Goal: Contribute content: Add original content to the website for others to see

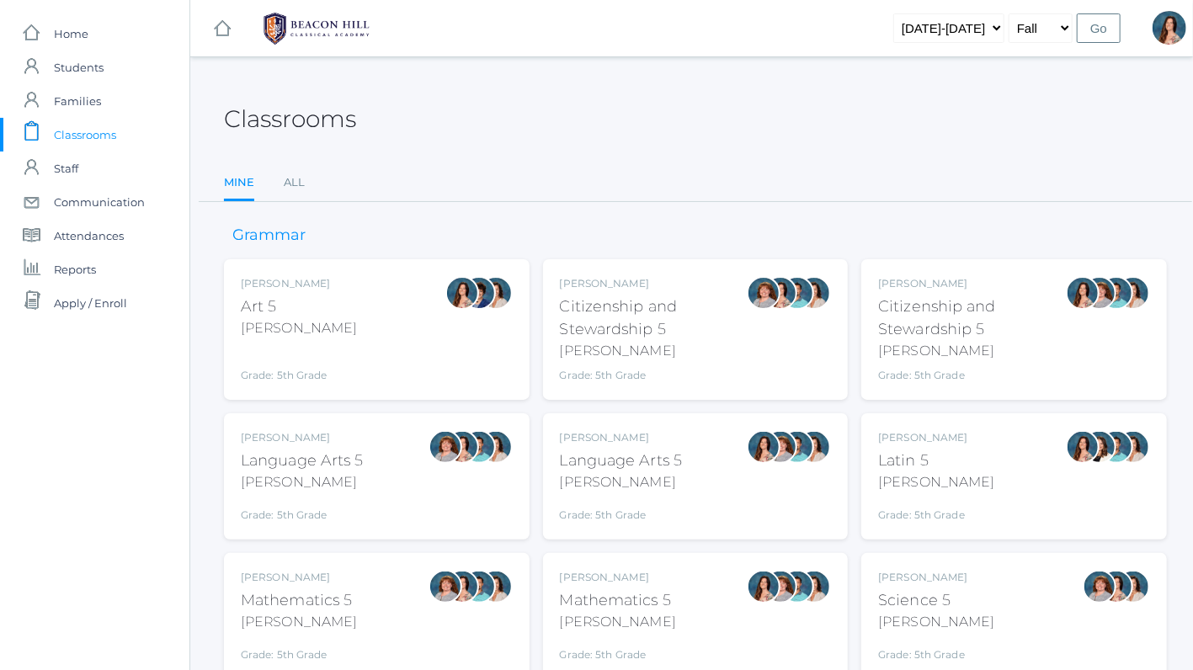
click at [601, 474] on div "[PERSON_NAME]" at bounding box center [621, 483] width 123 height 20
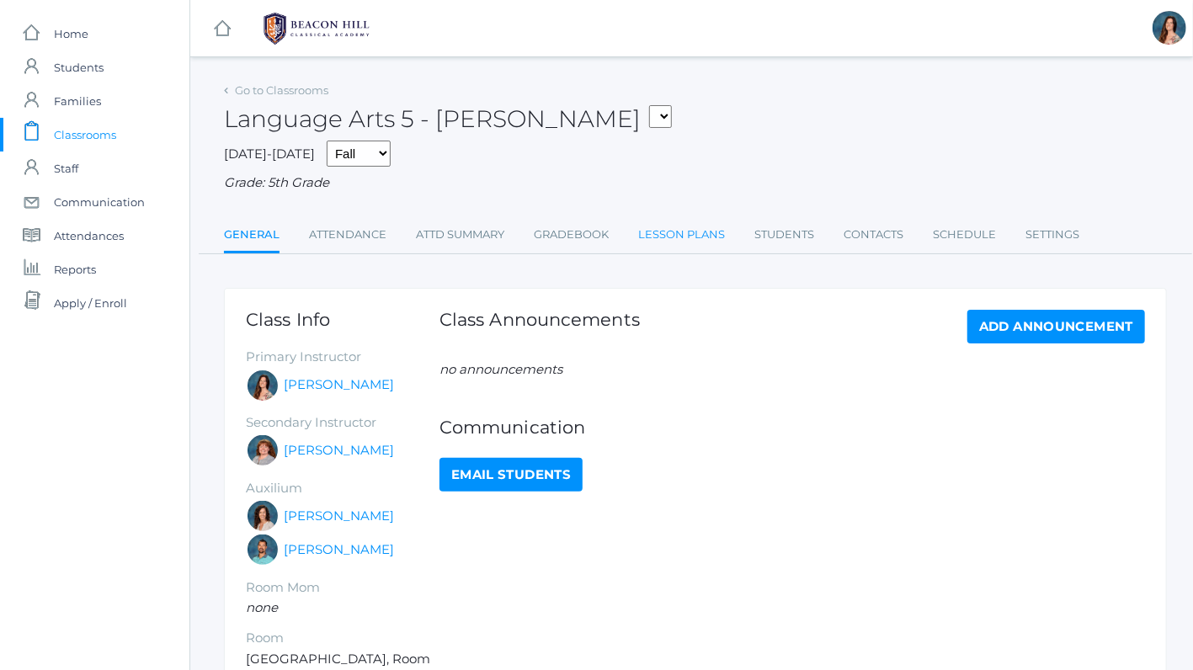
click at [648, 229] on link "Lesson Plans" at bounding box center [681, 235] width 87 height 34
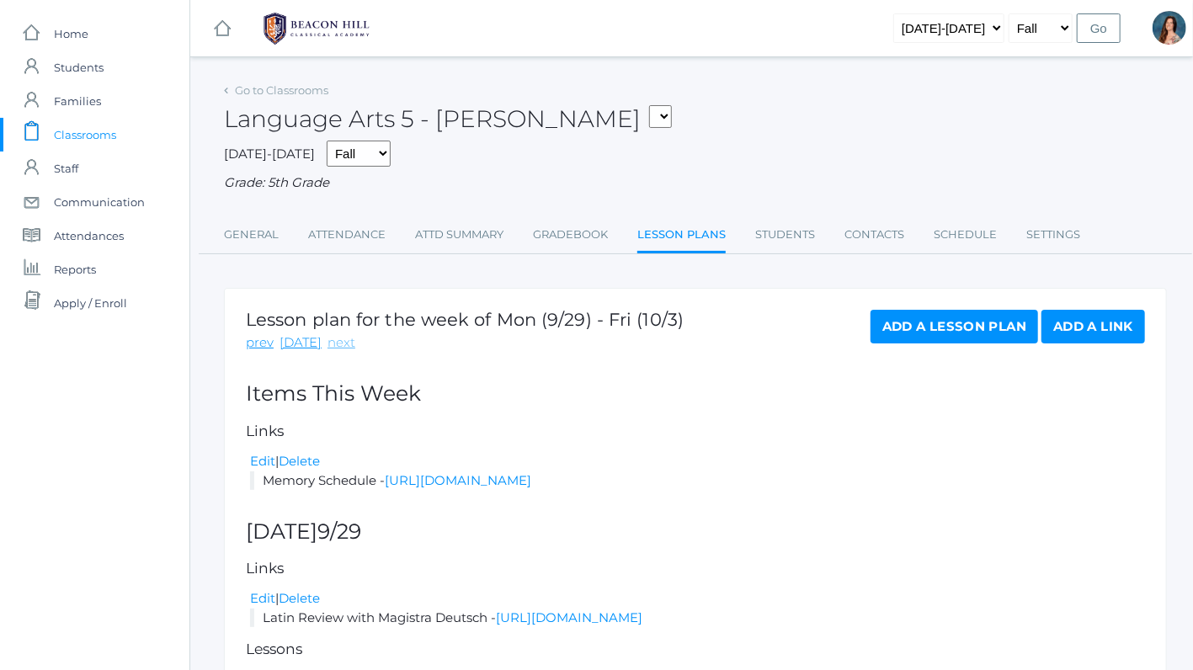
click at [328, 344] on link "next" at bounding box center [342, 343] width 28 height 19
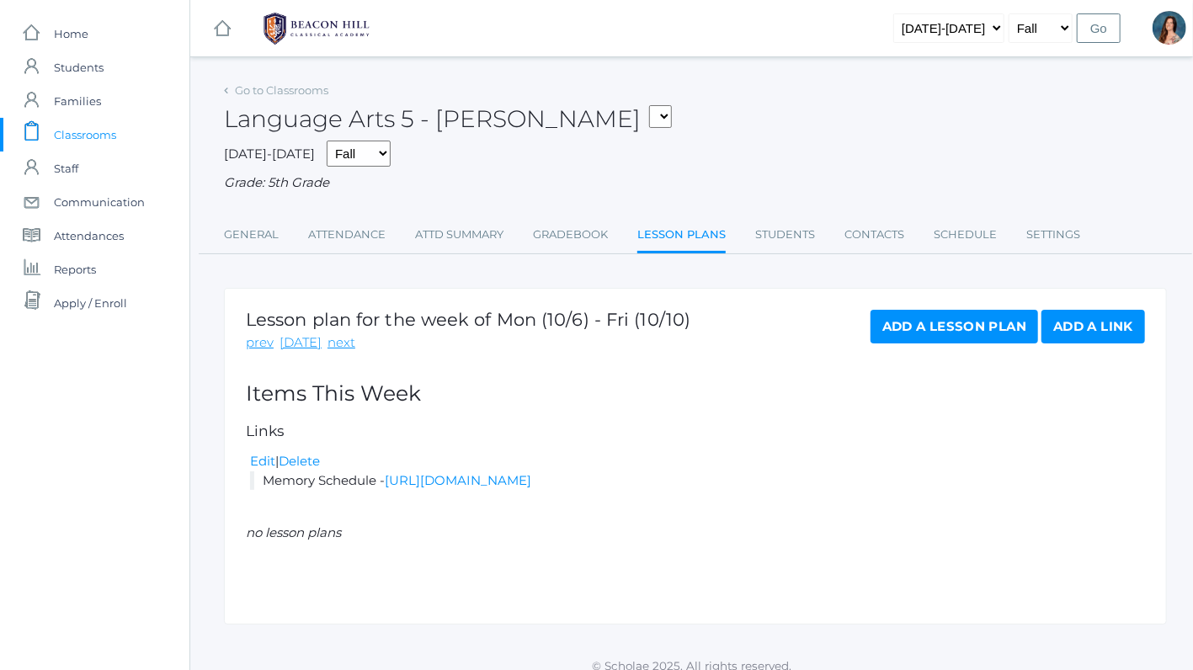
click at [905, 321] on link "Add a Lesson Plan" at bounding box center [955, 327] width 168 height 34
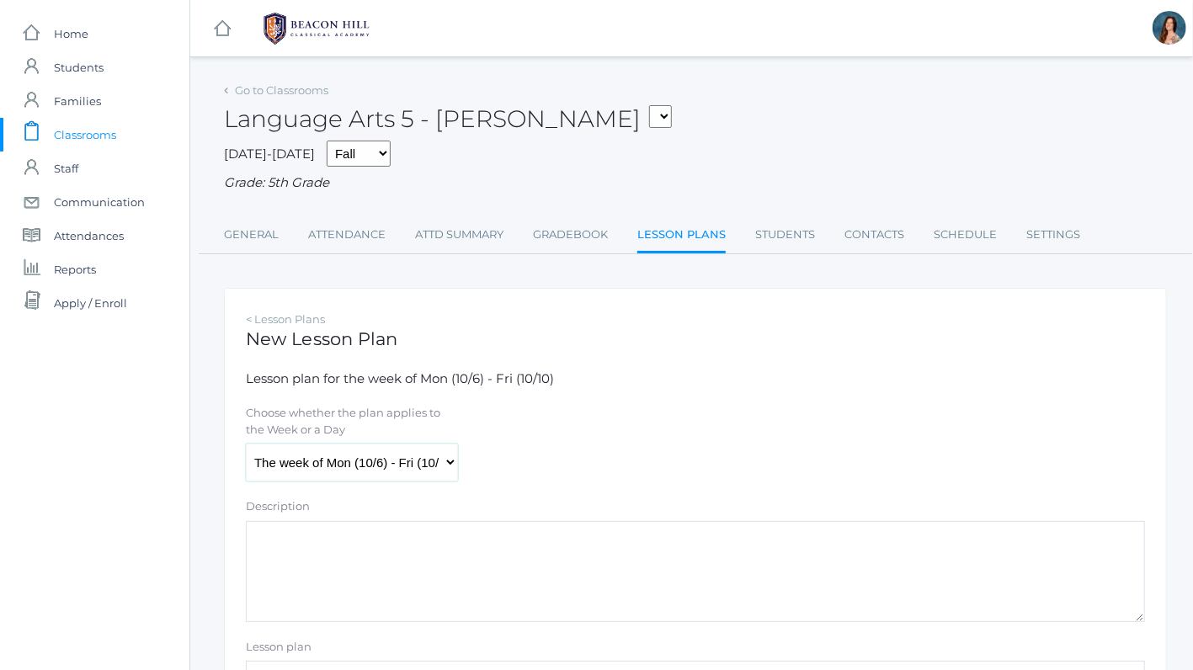
select select "2025-10-06"
click option "Monday (10/6)" at bounding box center [0, 0] width 0 height 0
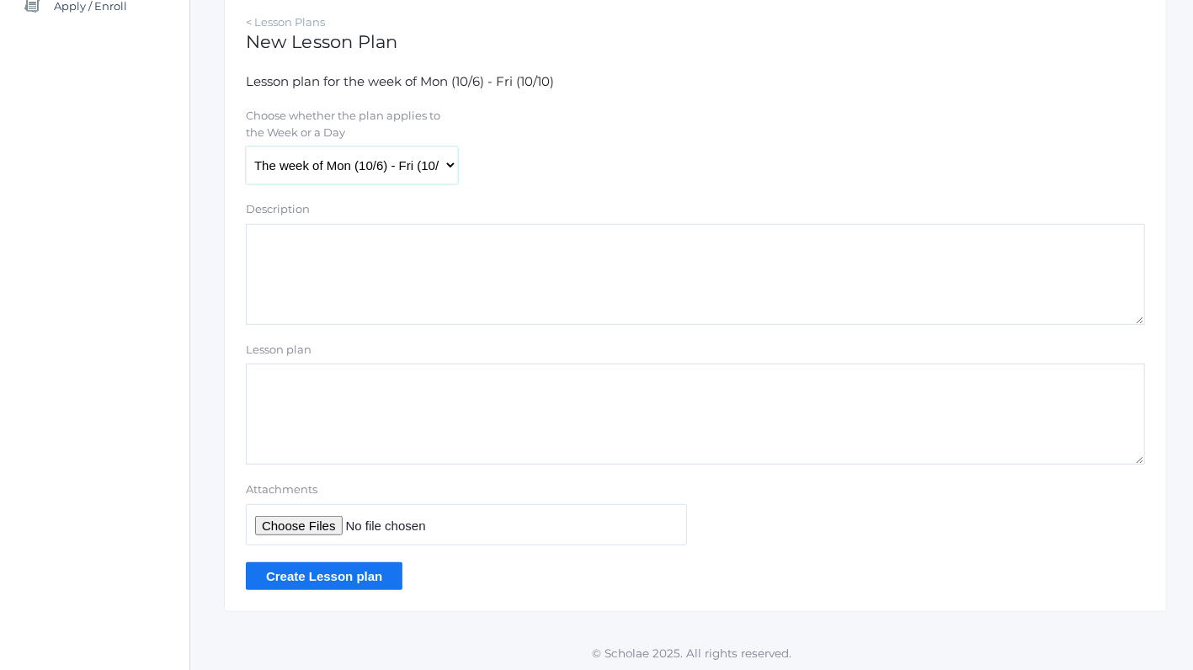
scroll to position [297, 0]
click at [279, 382] on textarea "Lesson plan" at bounding box center [696, 414] width 900 height 101
type textarea "Week 6 Lesson Plan"
click at [278, 520] on input "Attachments" at bounding box center [466, 525] width 441 height 41
click at [291, 529] on input "Attachments" at bounding box center [466, 525] width 441 height 41
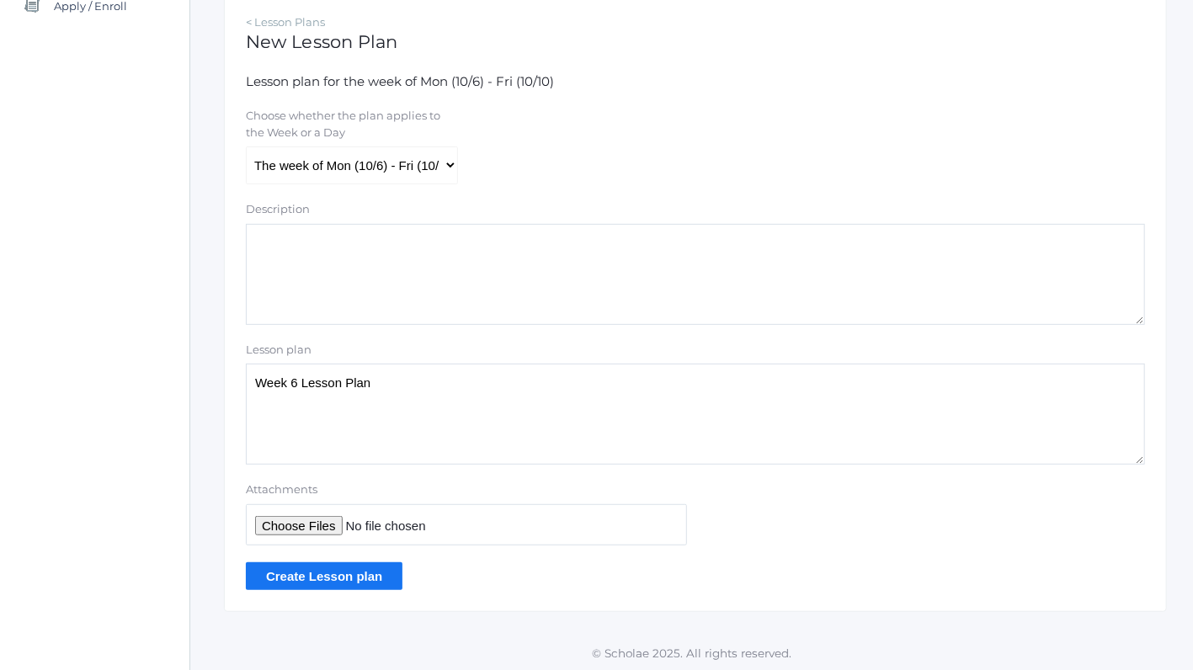
type input "C:\fakepath\Week 6 Hybrid Plans.pdf"
click at [367, 574] on input "Create Lesson plan" at bounding box center [324, 577] width 157 height 28
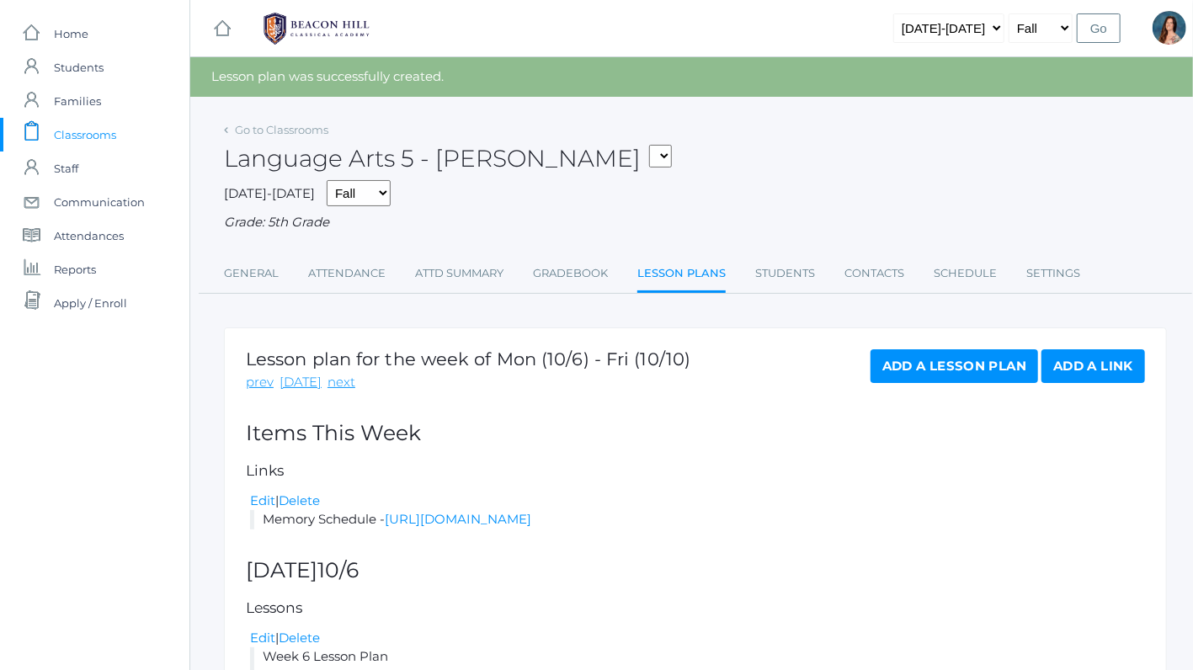
click at [915, 371] on link "Add a Lesson Plan" at bounding box center [955, 367] width 168 height 34
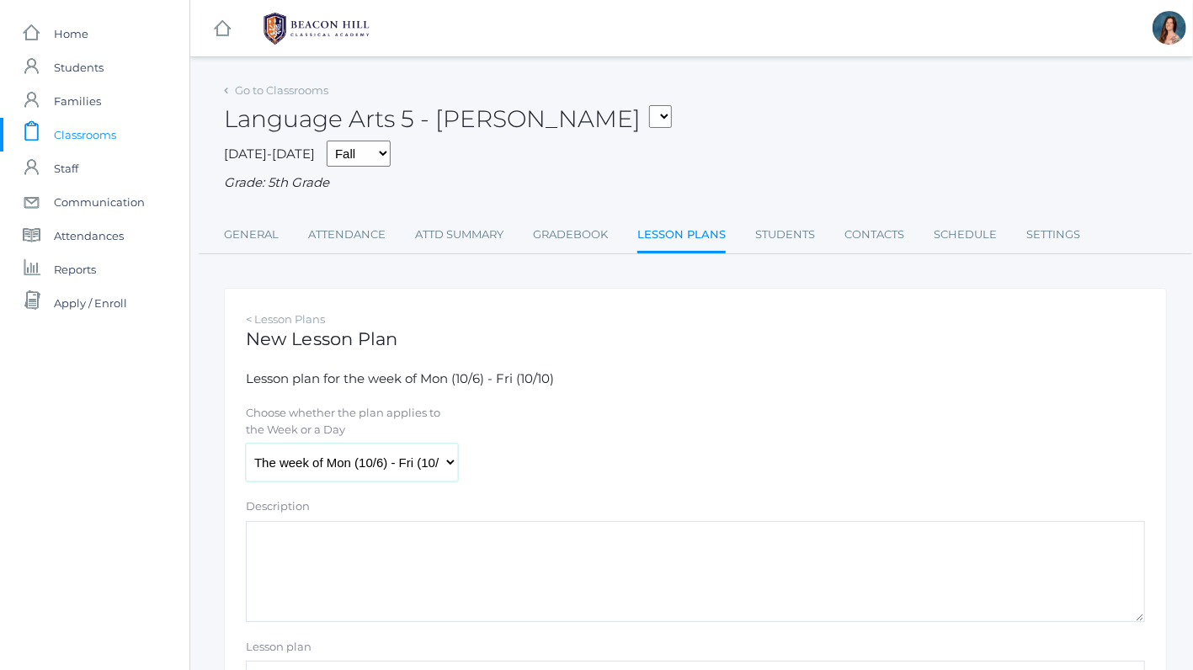
select select "2025-10-06"
click option "Monday (10/6)" at bounding box center [0, 0] width 0 height 0
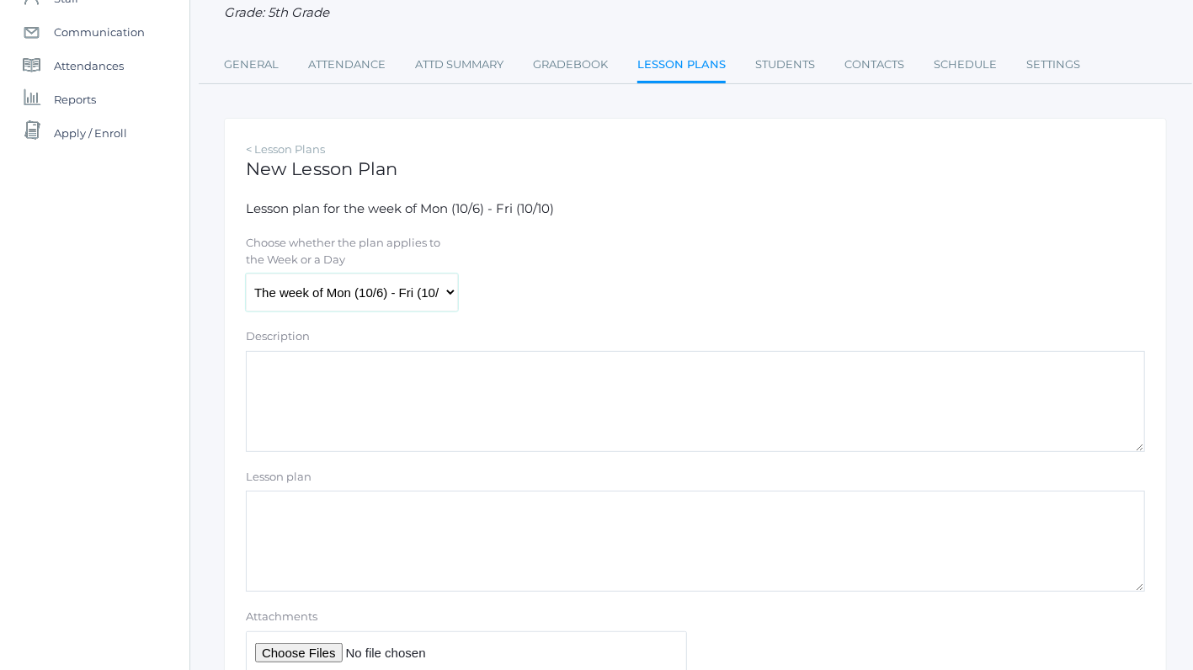
scroll to position [264, 0]
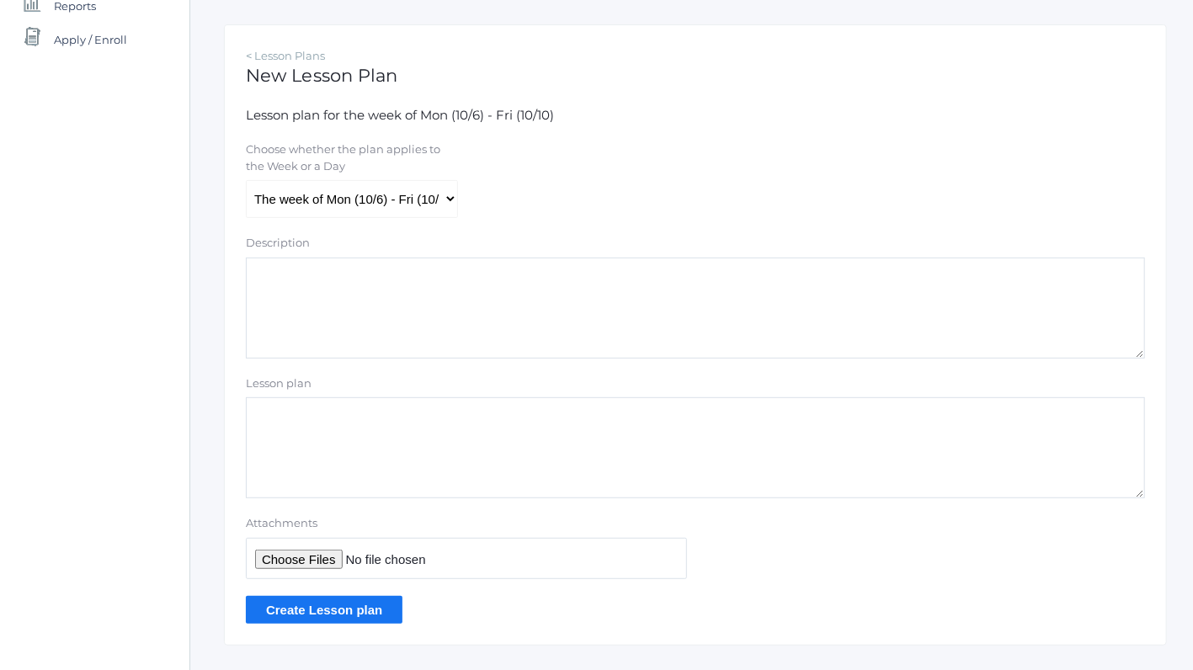
click at [308, 428] on textarea "Lesson plan" at bounding box center [696, 448] width 900 height 101
type textarea "math answers"
click at [279, 558] on input "Attachments" at bounding box center [466, 558] width 441 height 41
type input "C:\fakepath\RECALL PRIOR KNOWLEDGE.pdf"
click at [341, 617] on input "Create Lesson plan" at bounding box center [324, 610] width 157 height 28
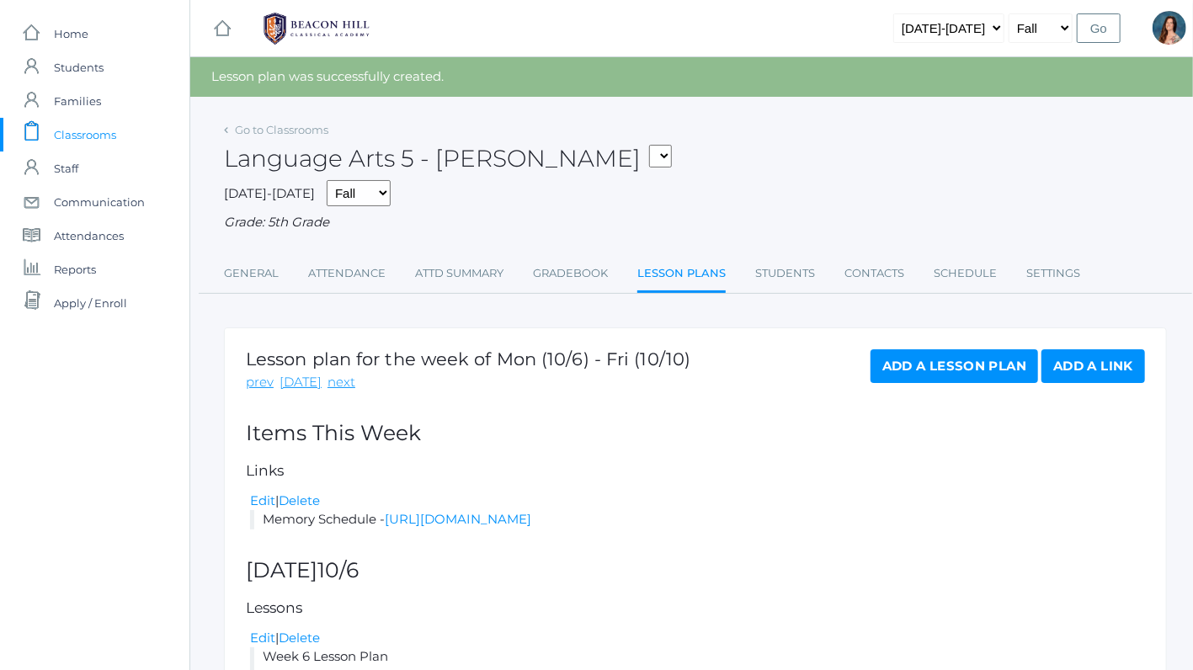
click at [968, 366] on link "Add a Lesson Plan" at bounding box center [955, 367] width 168 height 34
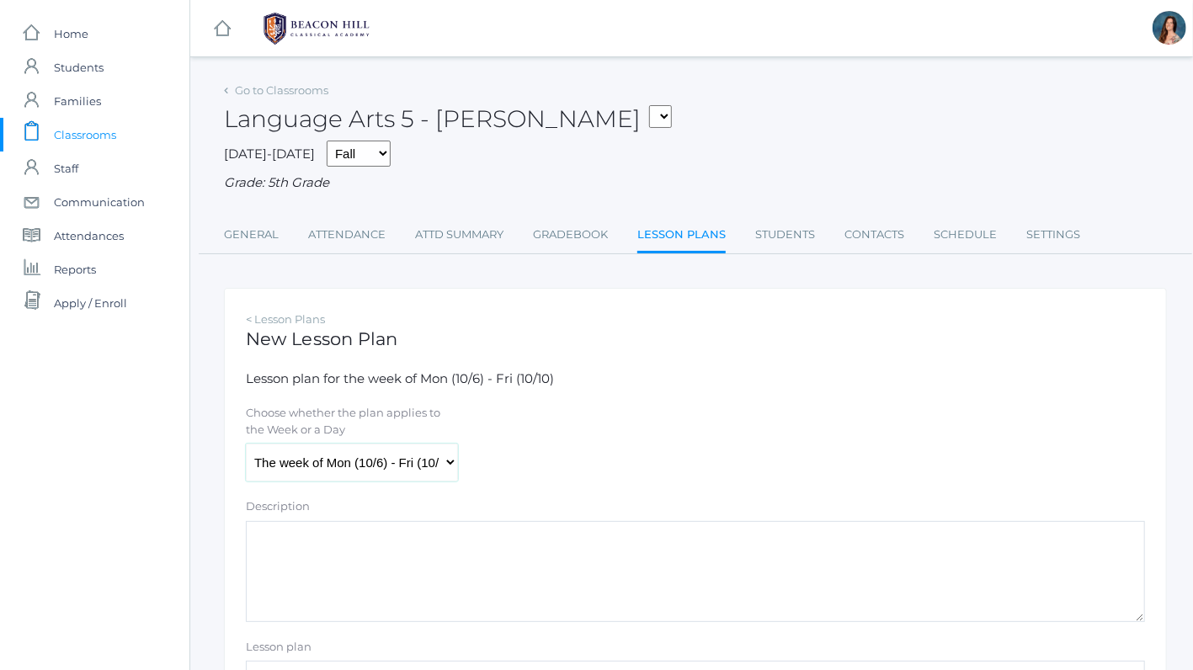
select select "2025-10-07"
click option "Tuesday (10/7)" at bounding box center [0, 0] width 0 height 0
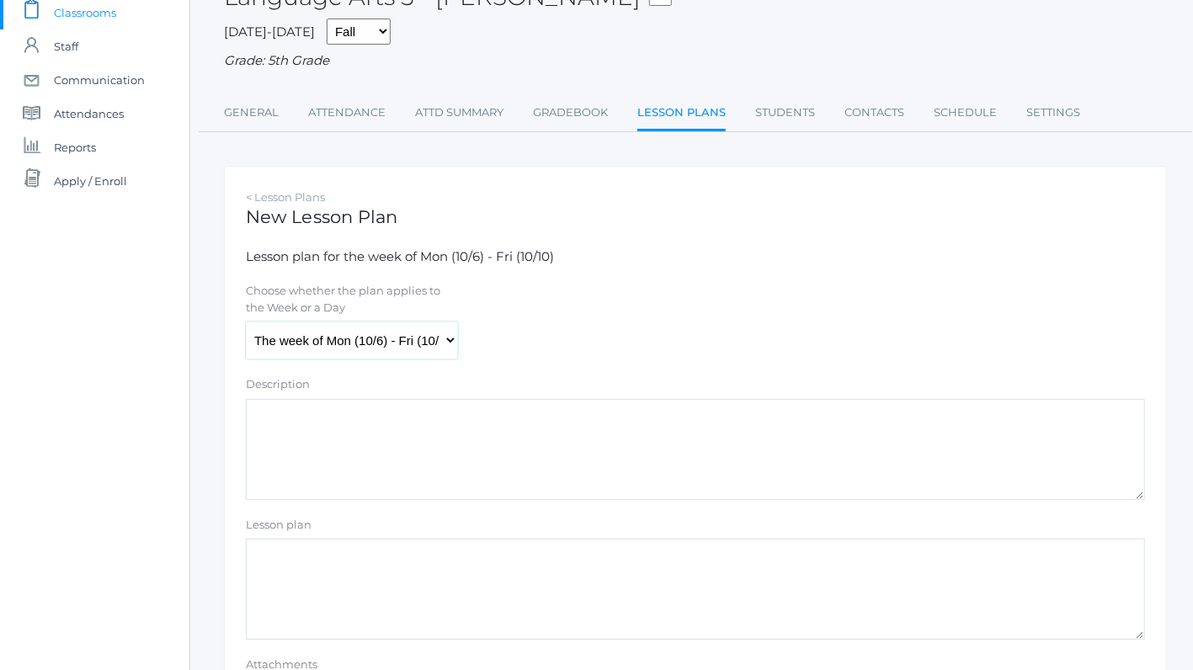
scroll to position [139, 0]
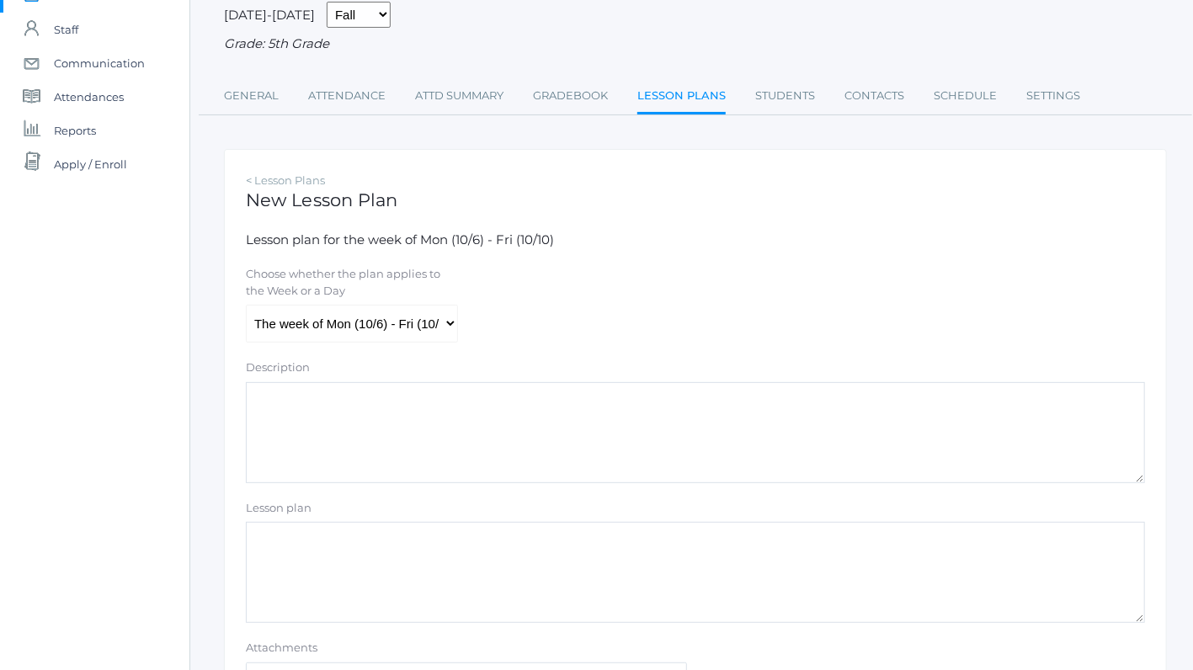
click at [260, 537] on textarea "Lesson plan" at bounding box center [696, 572] width 900 height 101
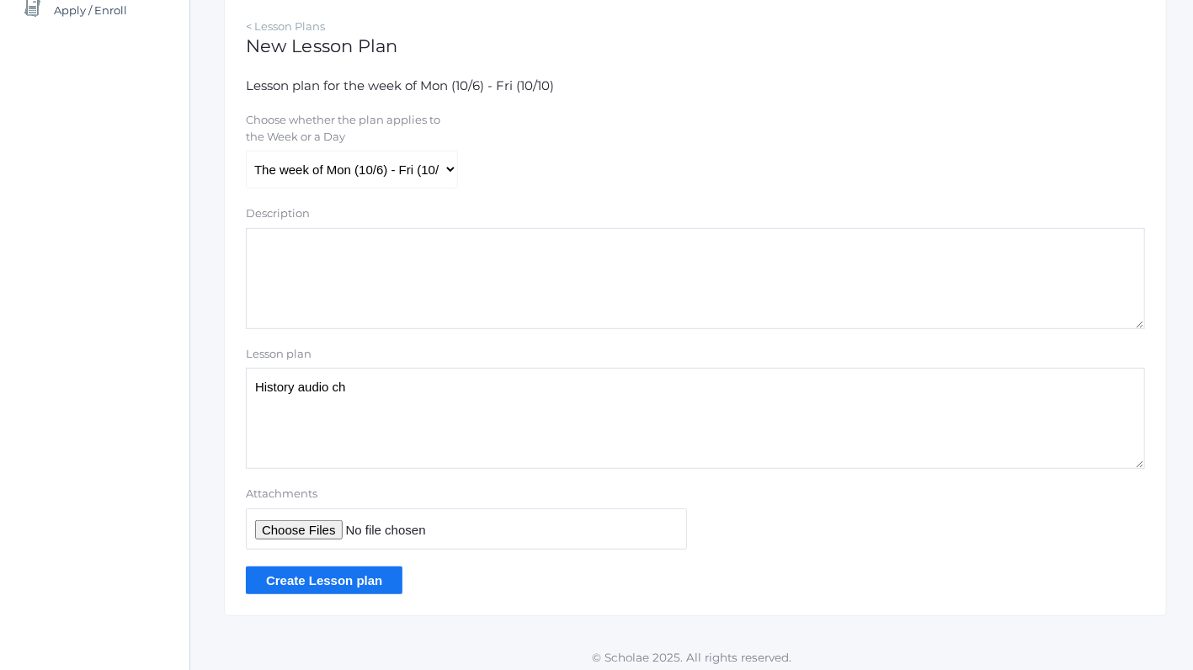
scroll to position [297, 0]
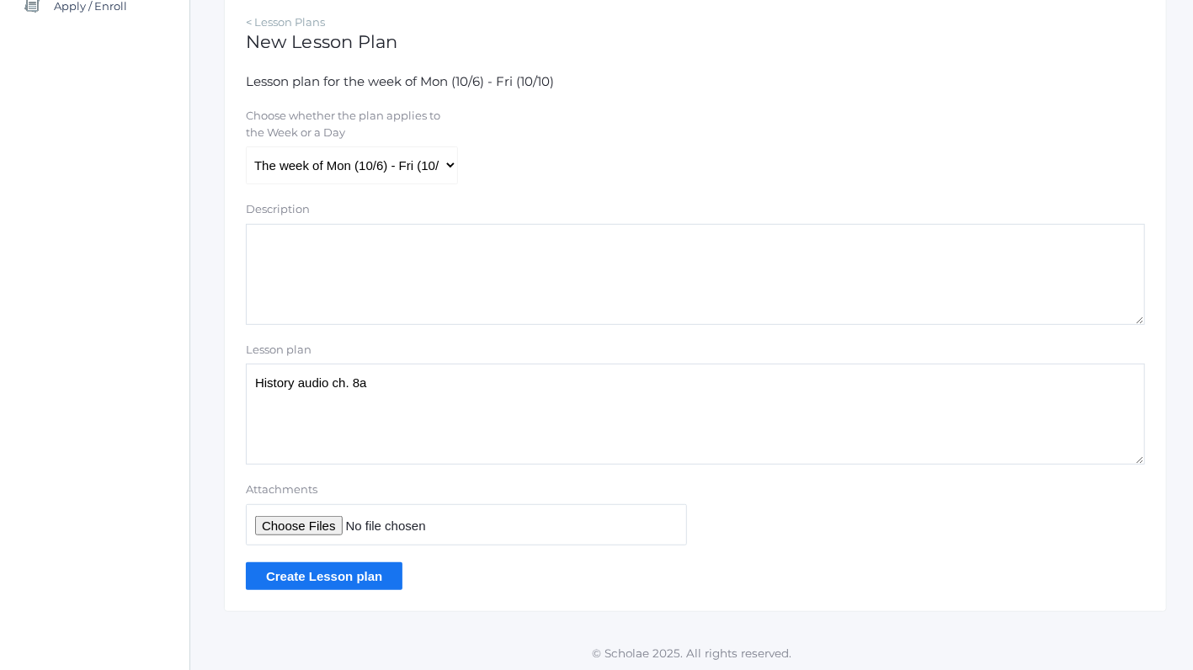
type textarea "History audio ch. 8a"
click at [268, 524] on input "Attachments" at bounding box center [466, 525] width 441 height 41
type input "C:\fakepath\09-sotw4-ch8.mp3"
click at [341, 573] on input "Create Lesson plan" at bounding box center [324, 577] width 157 height 28
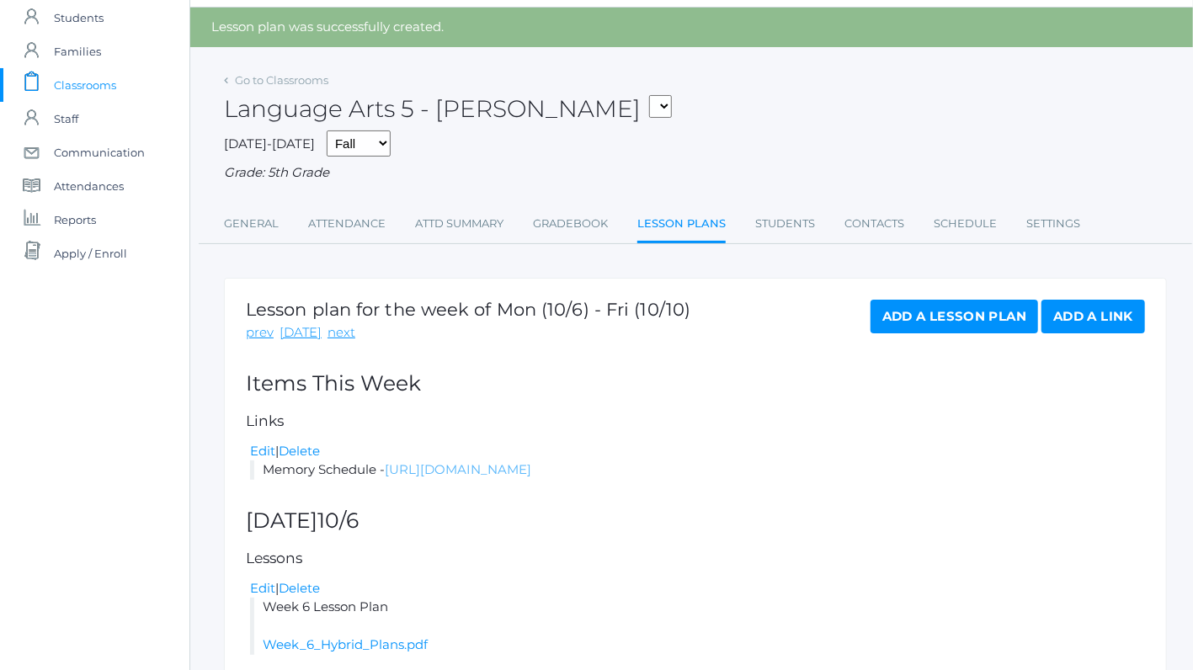
scroll to position [22, 0]
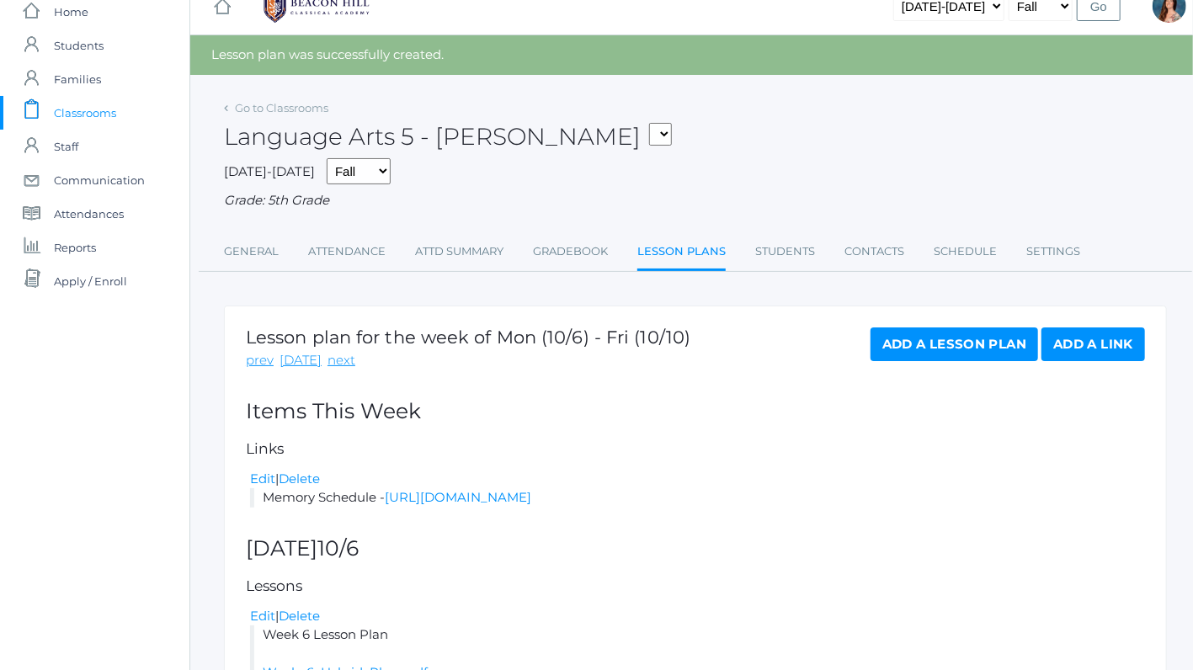
click at [649, 123] on select "05ART - Art 5 [PERSON_NAME] 05CITIZEN - Citizenship and Stewardship 5 [PERSON_N…" at bounding box center [660, 134] width 23 height 23
select select "1968"
click option "05LA - Language Arts 5 [PERSON_NAME]" at bounding box center [0, 0] width 0 height 0
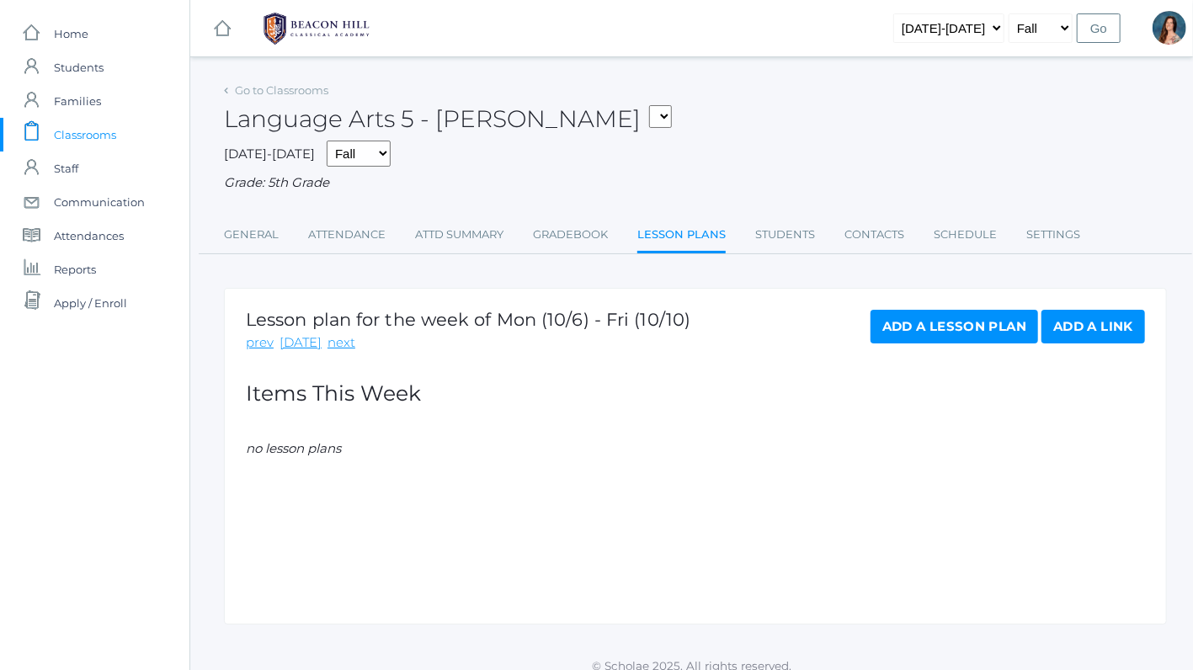
click at [894, 330] on link "Add a Lesson Plan" at bounding box center [955, 327] width 168 height 34
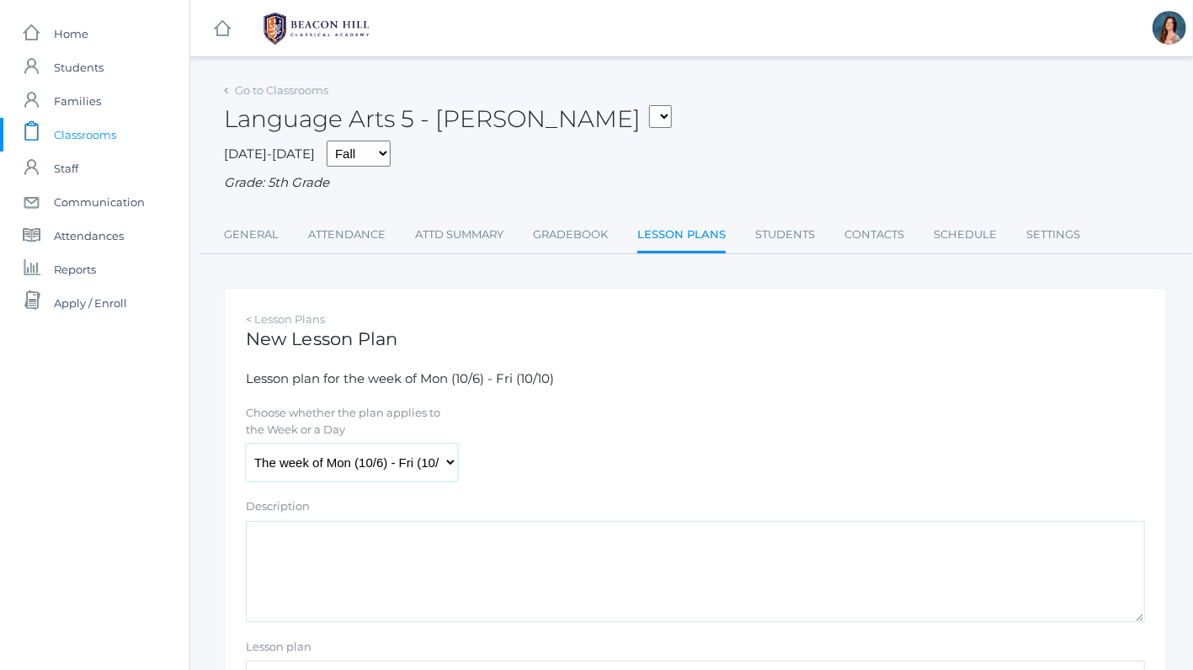
select select "[DATE]"
click option "[DATE] (10/6)" at bounding box center [0, 0] width 0 height 0
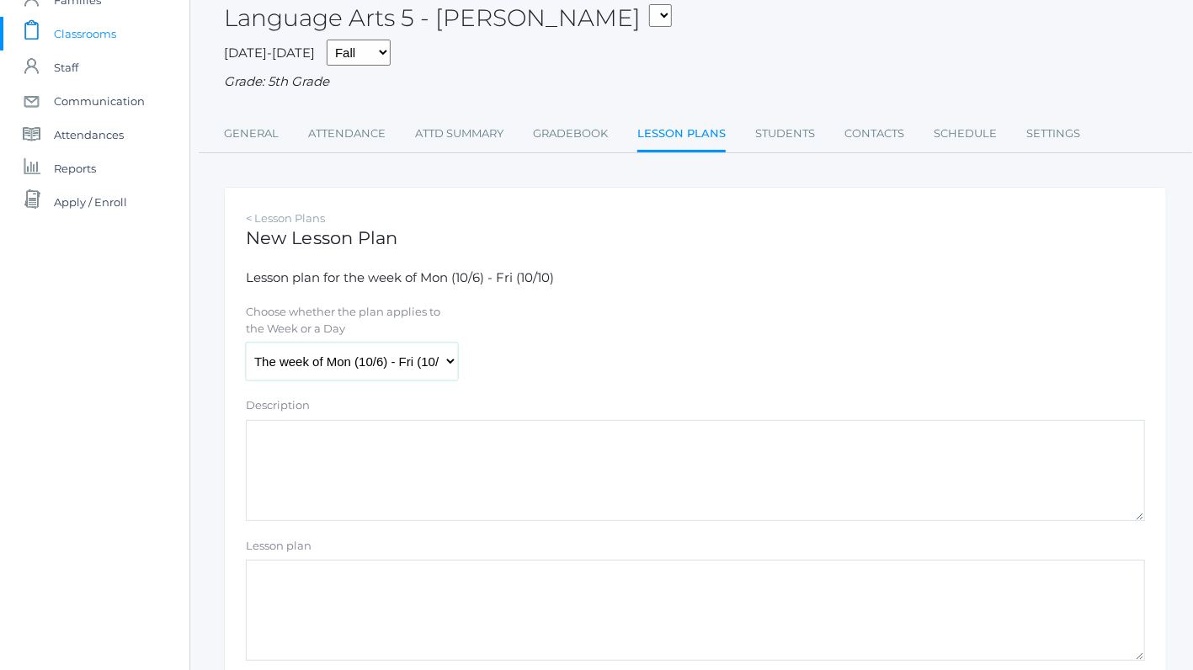
scroll to position [208, 0]
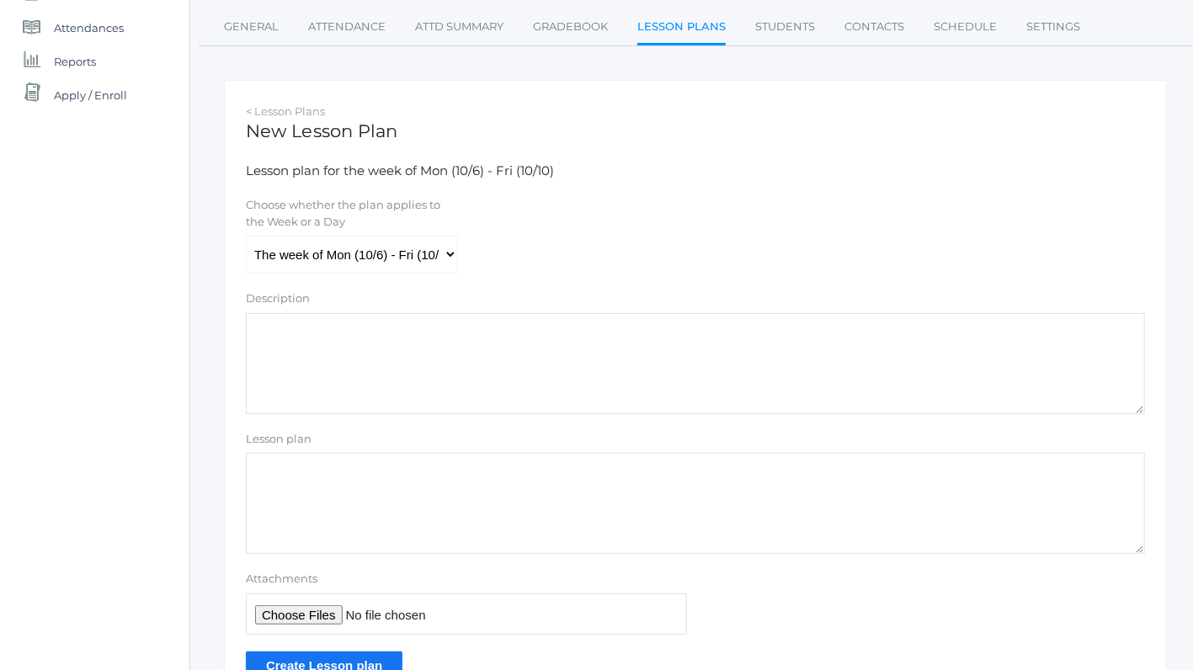
click at [254, 478] on textarea "Lesson plan" at bounding box center [696, 503] width 900 height 101
type textarea "Week 6 Hybrid Plans"
click at [290, 609] on input "Attachments" at bounding box center [466, 614] width 441 height 41
type input "C:\fakepath\Week 6 Hybrid Plans.pdf"
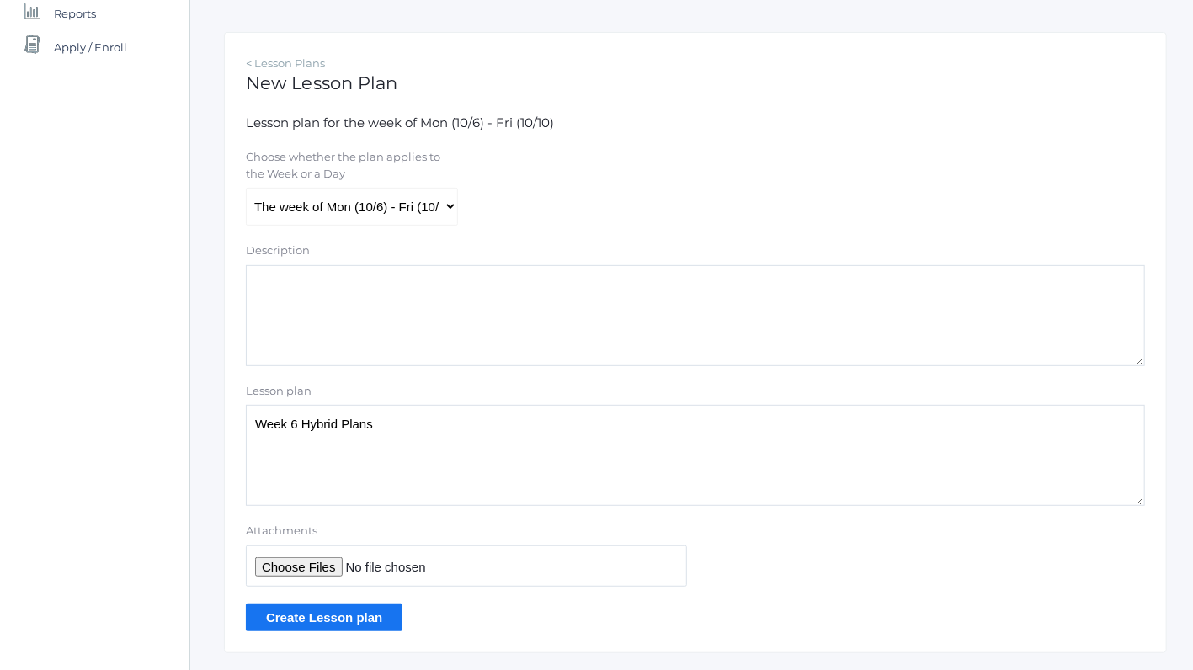
scroll to position [297, 0]
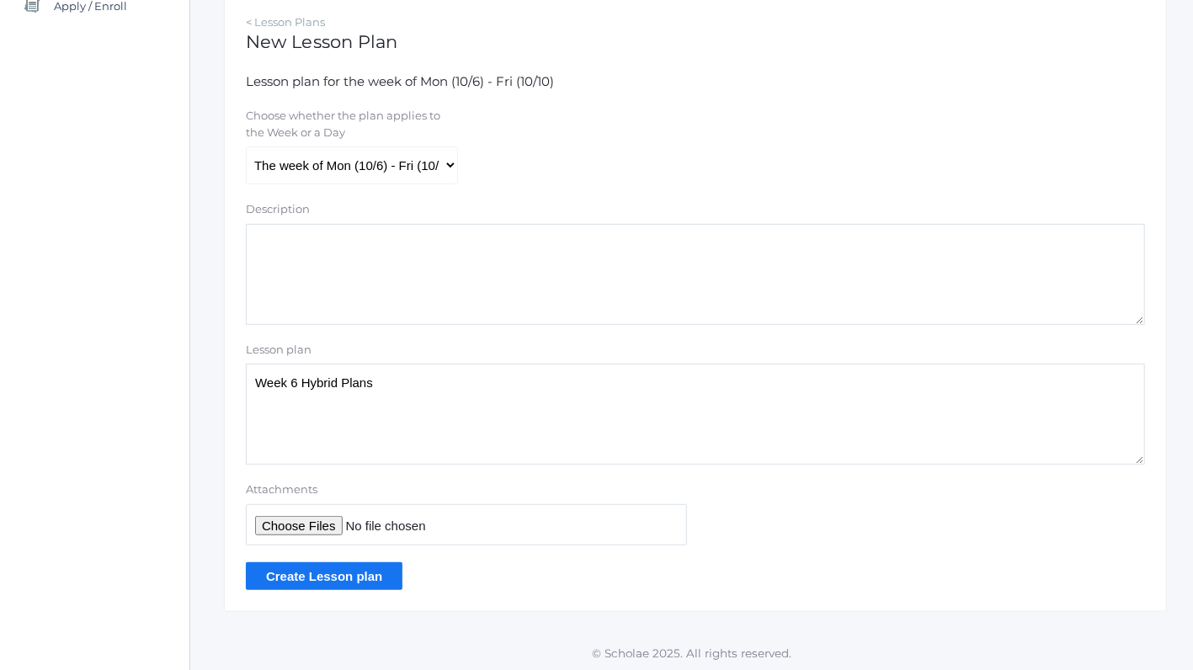
click at [291, 574] on input "Create Lesson plan" at bounding box center [324, 577] width 157 height 28
